Goal: Check status: Check status

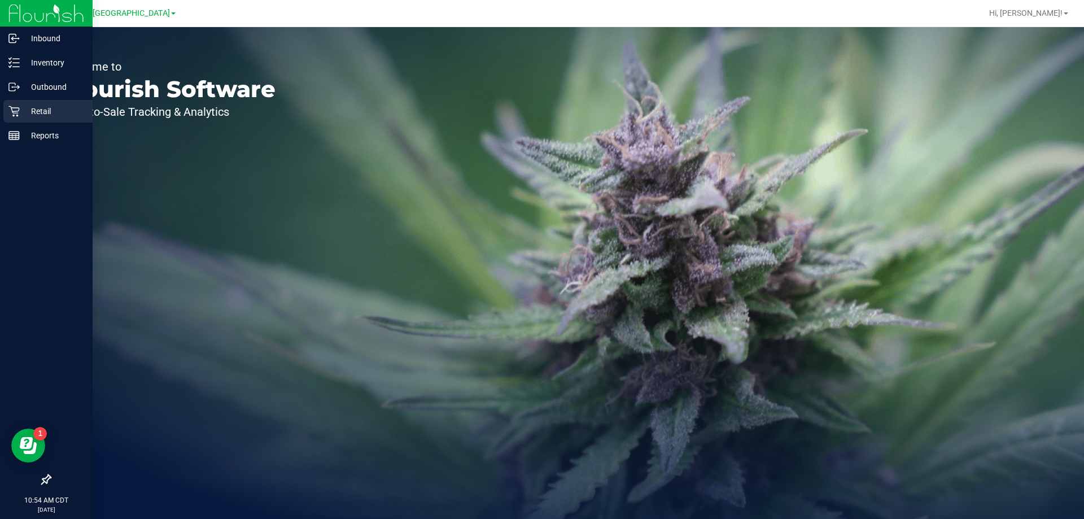
click at [38, 109] on p "Retail" at bounding box center [54, 111] width 68 height 14
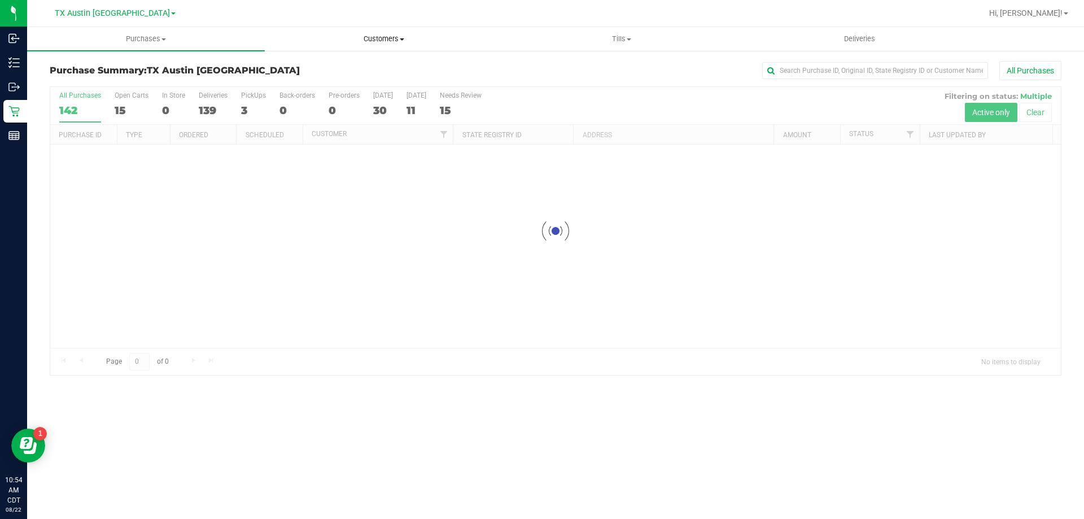
click at [367, 35] on span "Customers" at bounding box center [383, 39] width 236 height 10
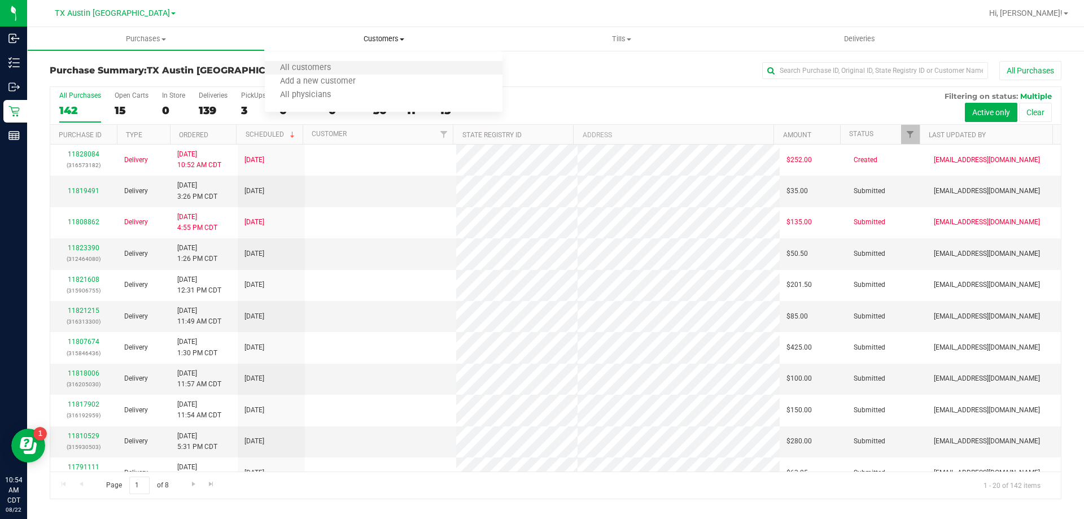
click at [312, 62] on li "All customers" at bounding box center [384, 69] width 238 height 14
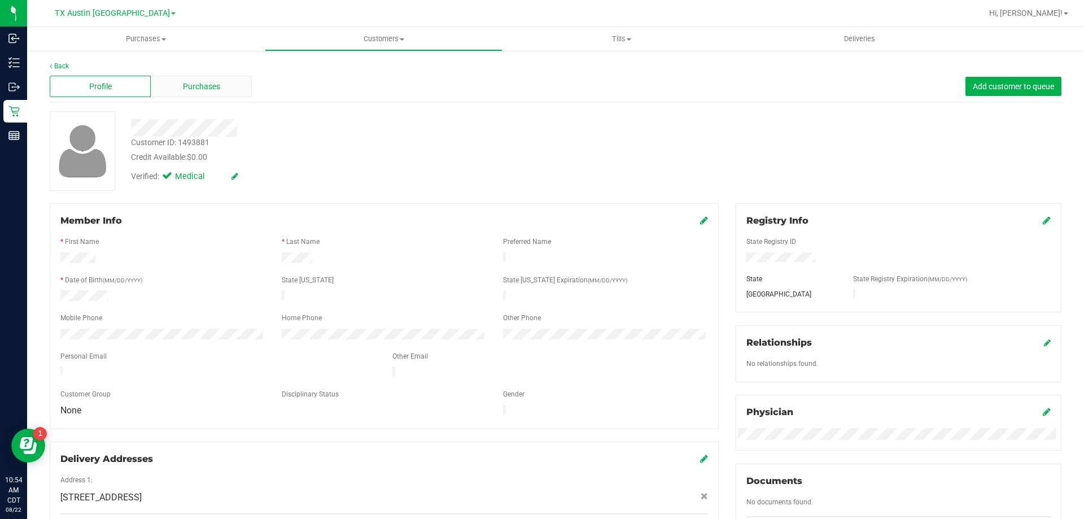
click at [192, 86] on span "Purchases" at bounding box center [201, 87] width 37 height 12
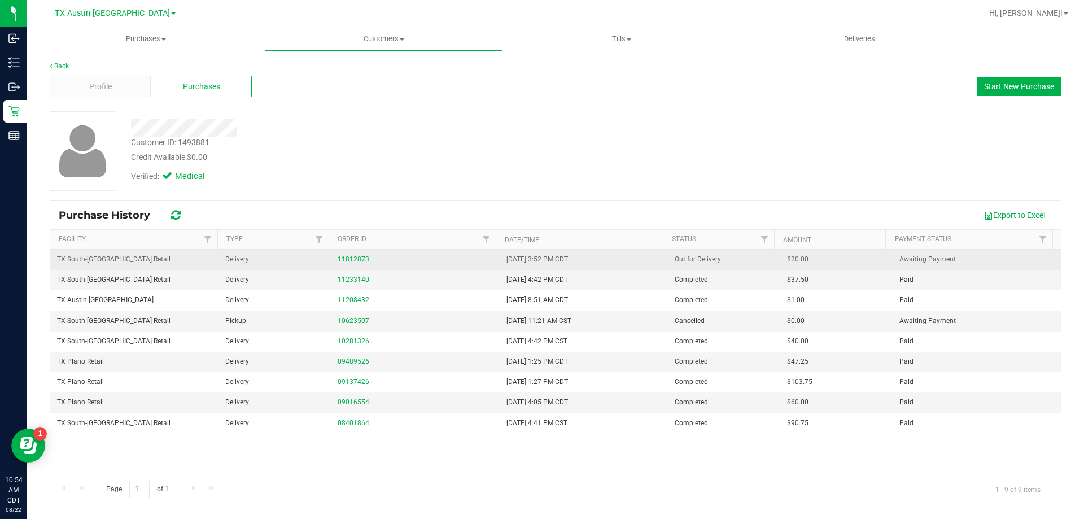
click at [364, 257] on link "11812873" at bounding box center [353, 259] width 32 height 8
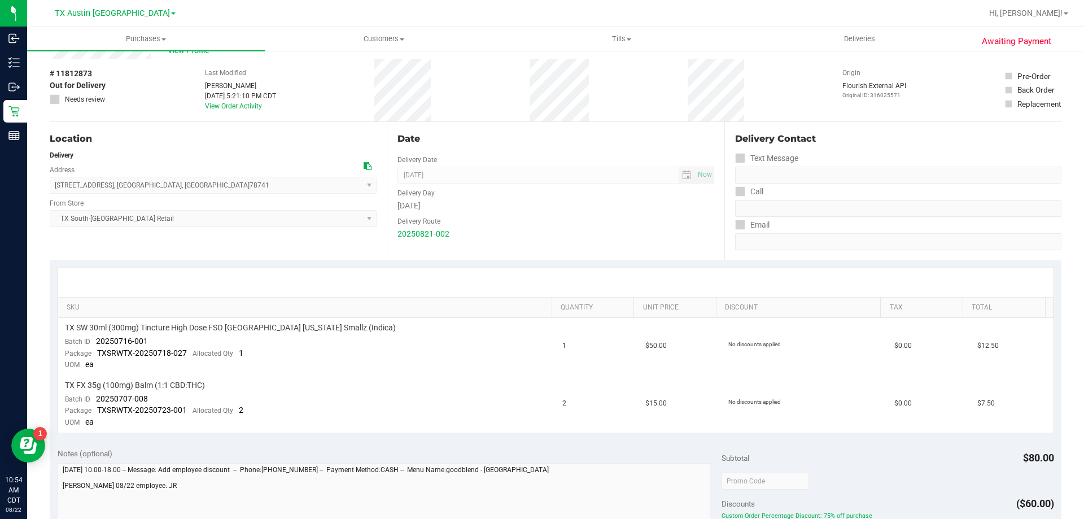
scroll to position [113, 0]
